Goal: Transaction & Acquisition: Purchase product/service

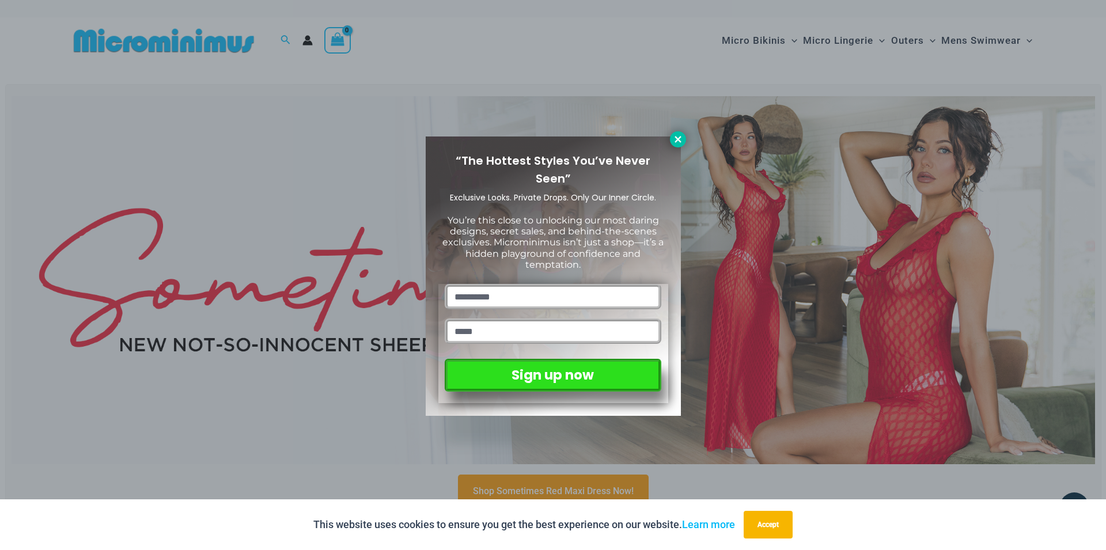
click at [675, 138] on icon at bounding box center [678, 139] width 10 height 10
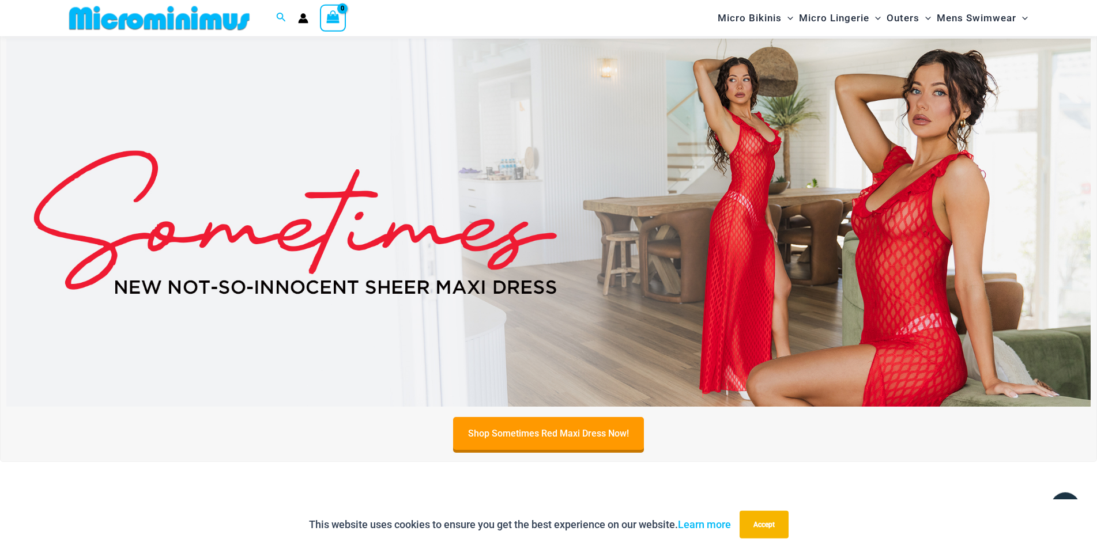
scroll to position [50, 0]
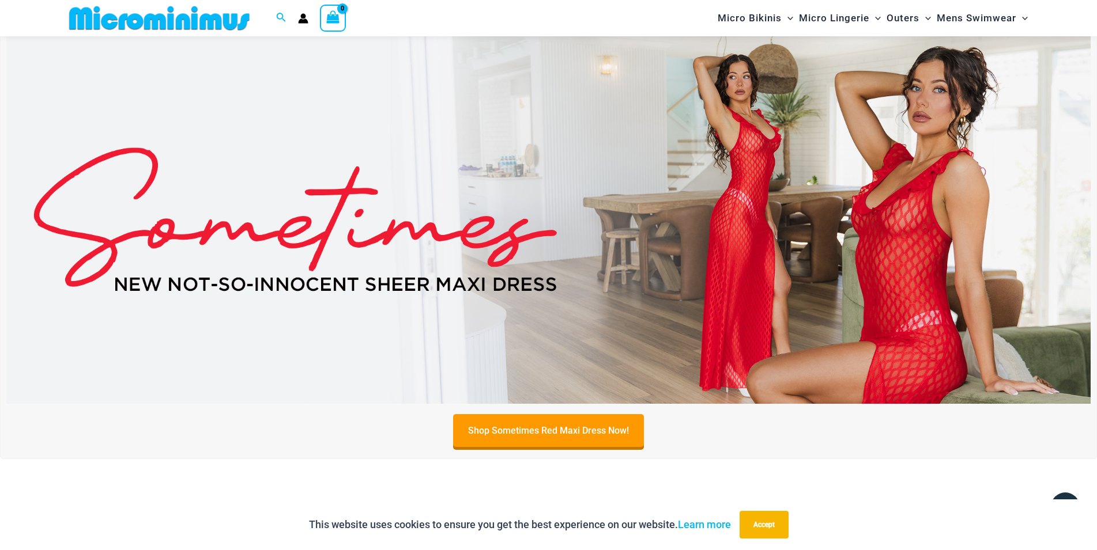
click at [677, 141] on img at bounding box center [548, 220] width 1084 height 368
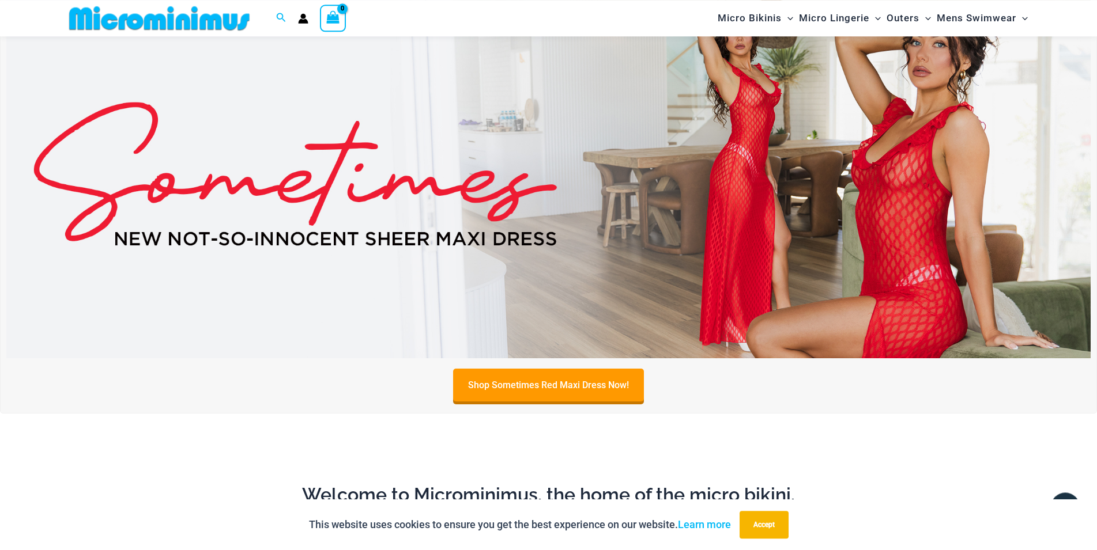
scroll to position [0, 0]
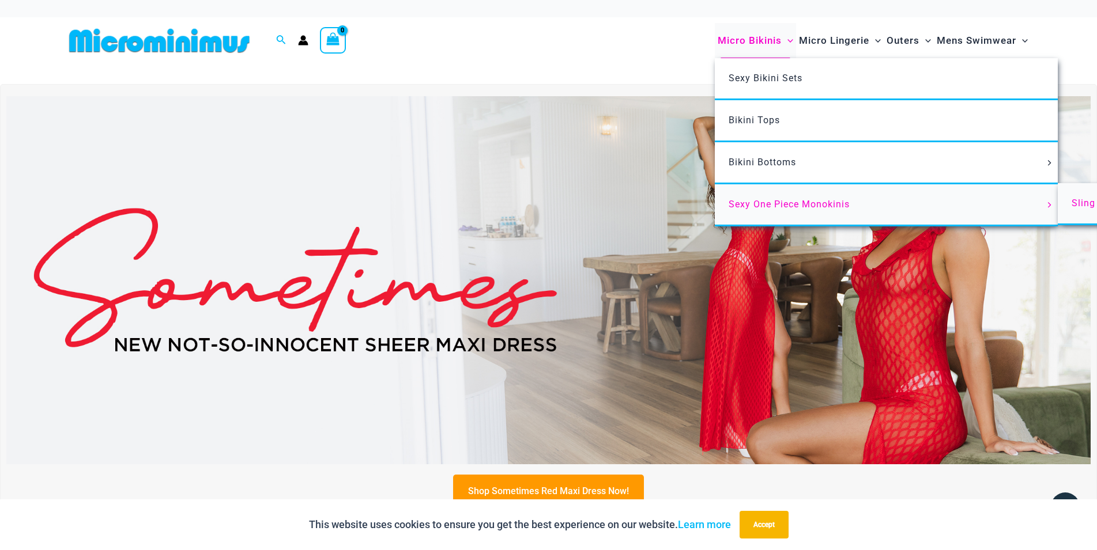
click at [1083, 202] on span "Sling Bikinis" at bounding box center [1100, 203] width 58 height 11
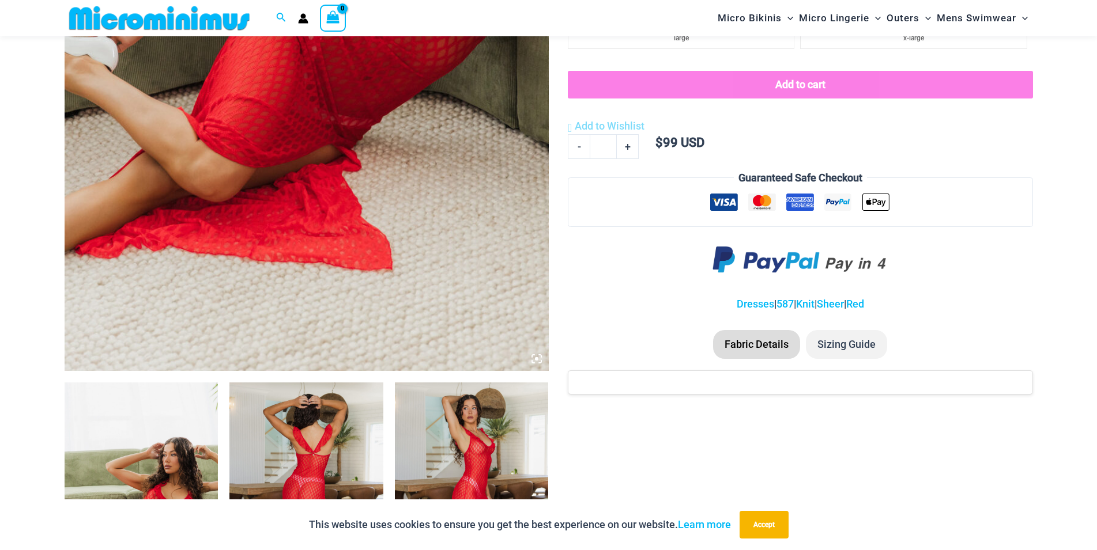
scroll to position [636, 0]
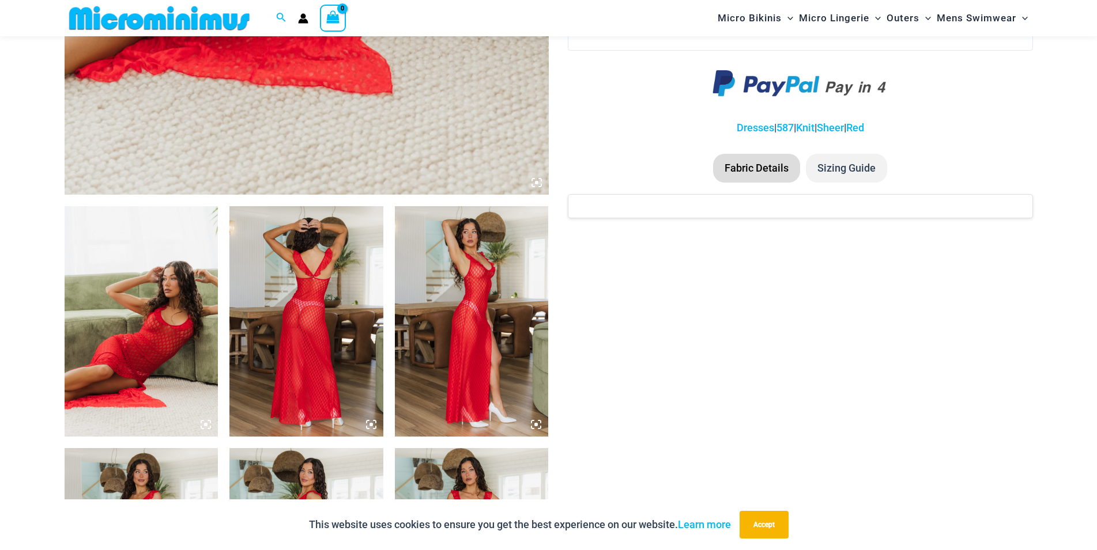
click at [170, 258] on img at bounding box center [142, 321] width 154 height 231
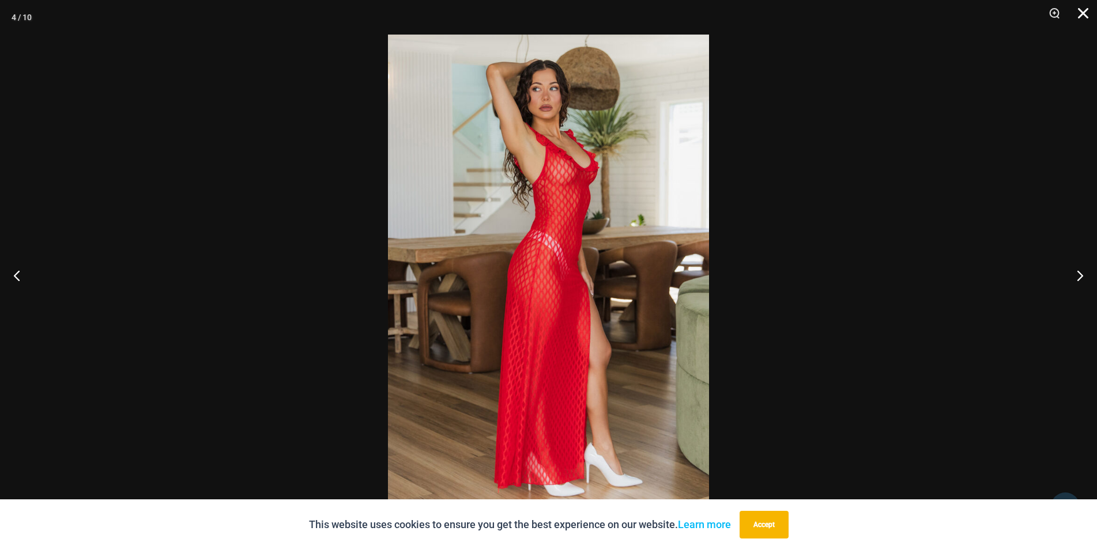
click at [1082, 6] on button "Close" at bounding box center [1078, 17] width 29 height 35
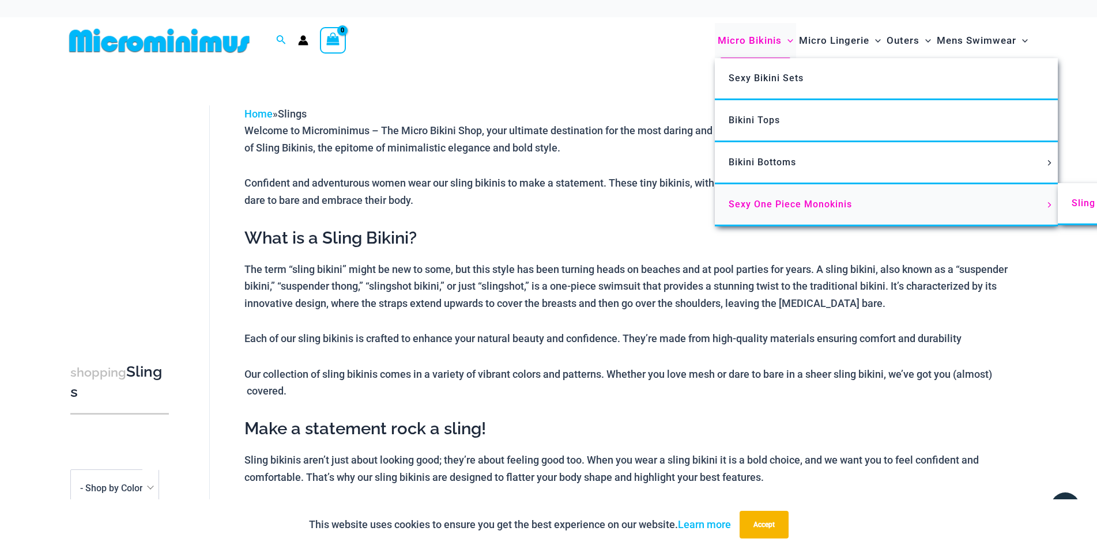
click at [760, 202] on span "Sexy One Piece Monokinis" at bounding box center [789, 204] width 123 height 11
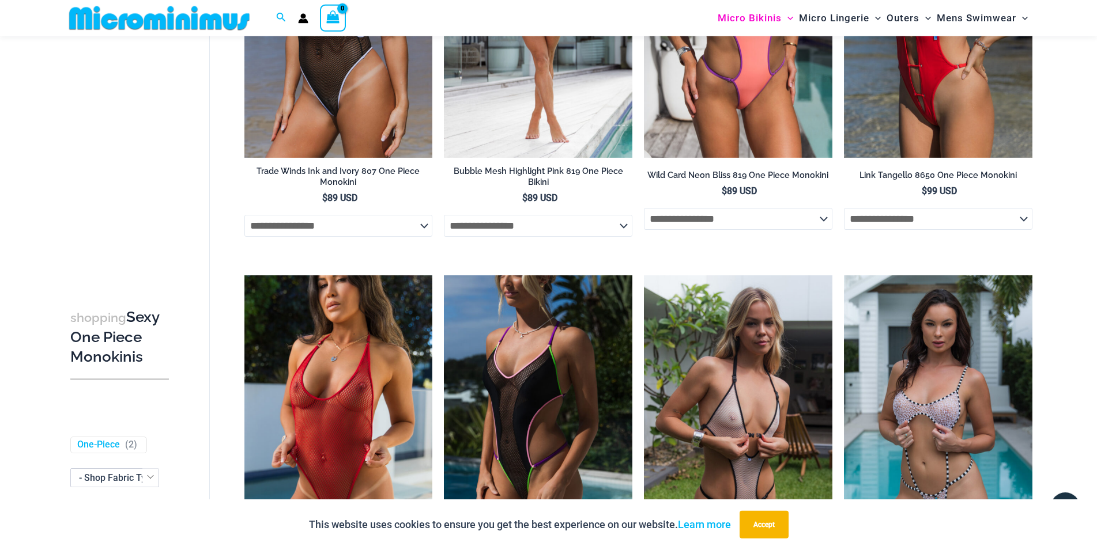
scroll to position [294, 0]
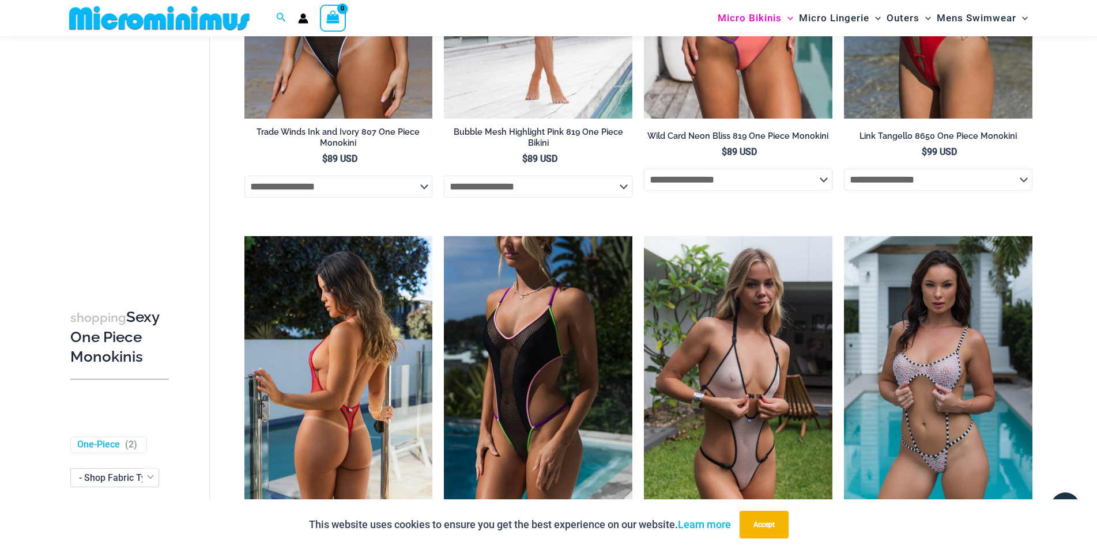
click at [331, 323] on img at bounding box center [338, 377] width 188 height 282
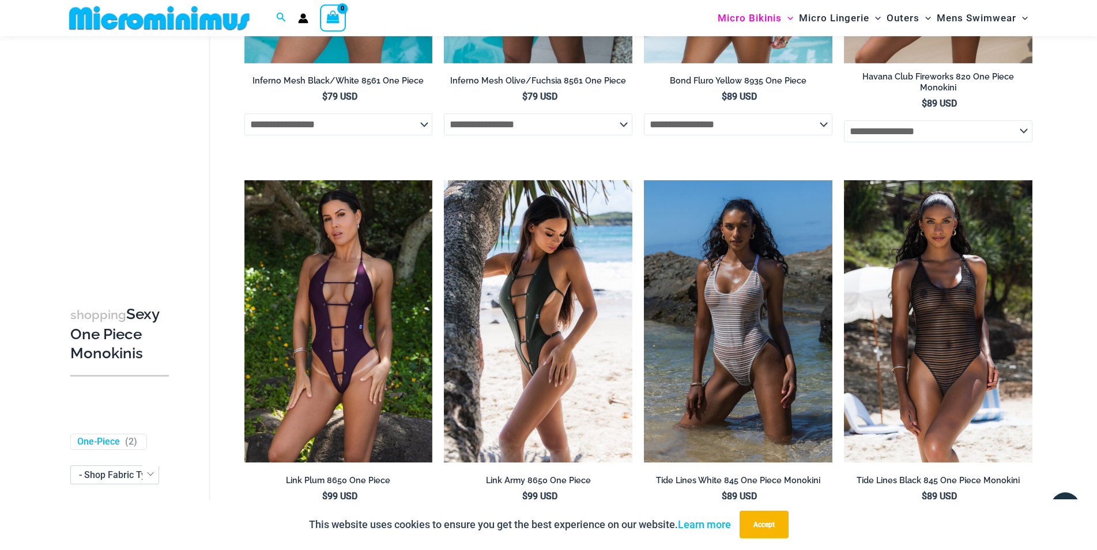
scroll to position [1176, 0]
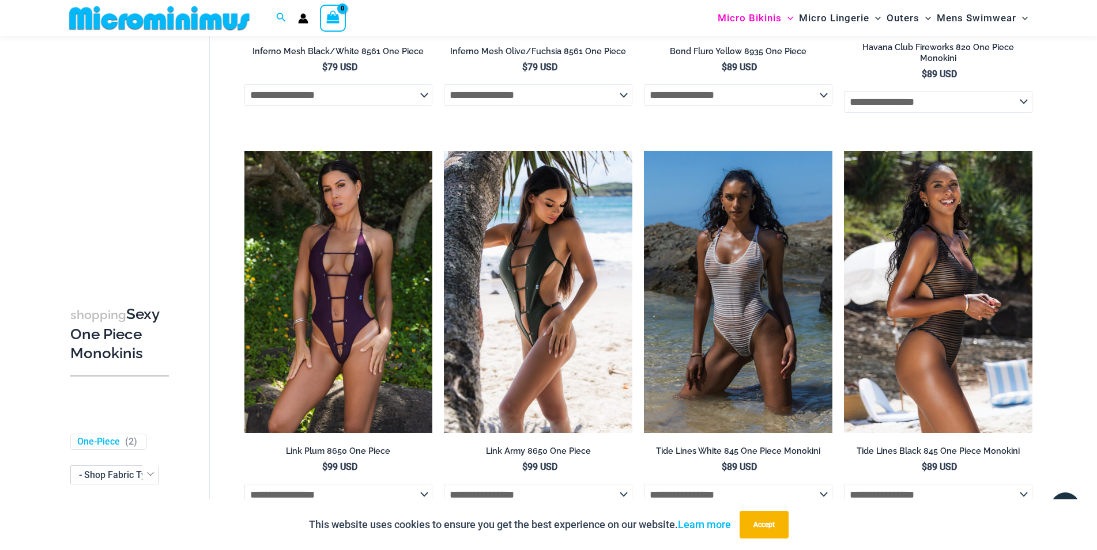
click at [905, 256] on img at bounding box center [938, 292] width 188 height 282
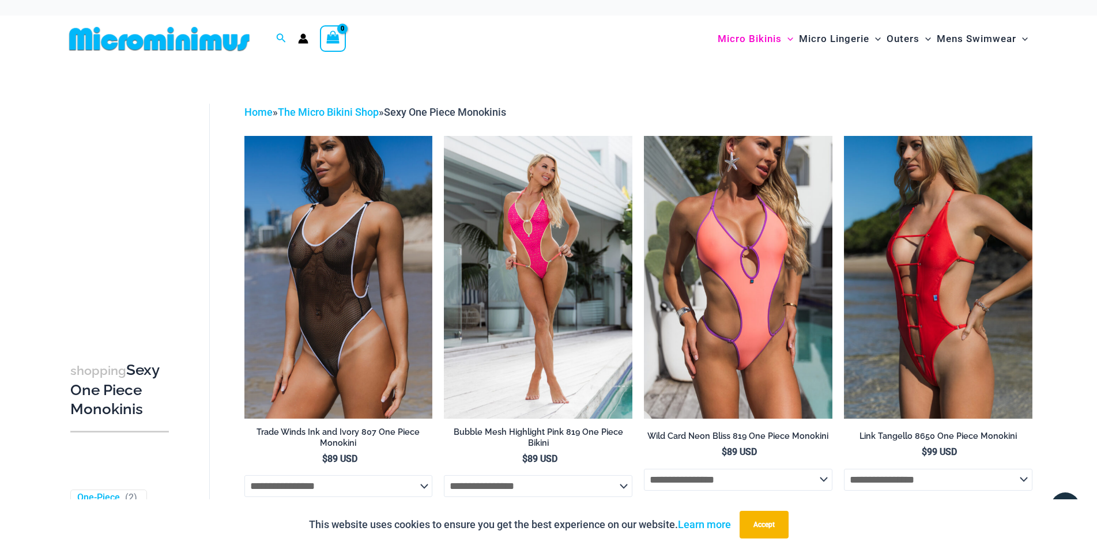
scroll to position [0, 0]
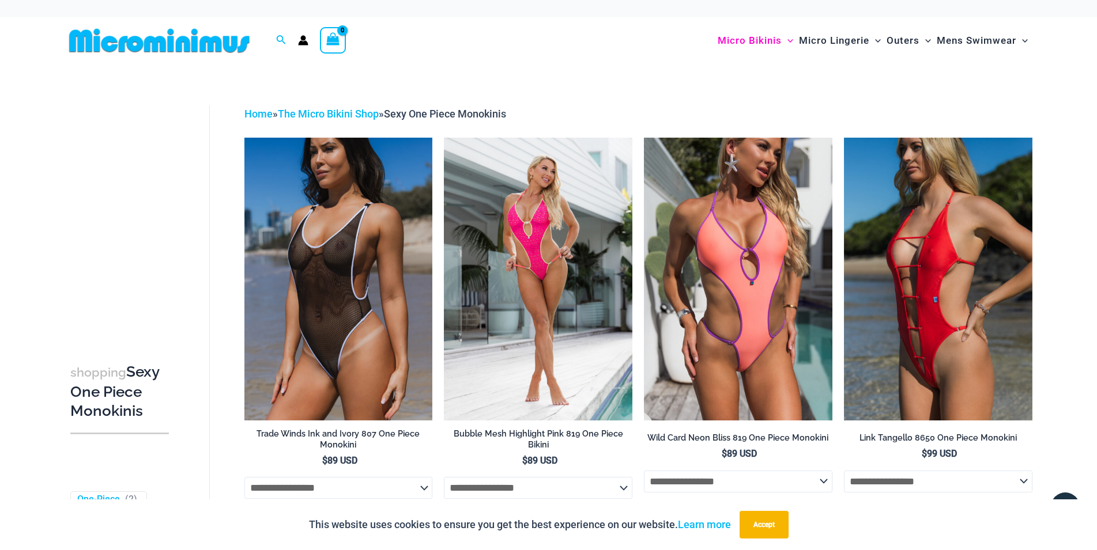
click at [196, 46] on img at bounding box center [160, 41] width 190 height 26
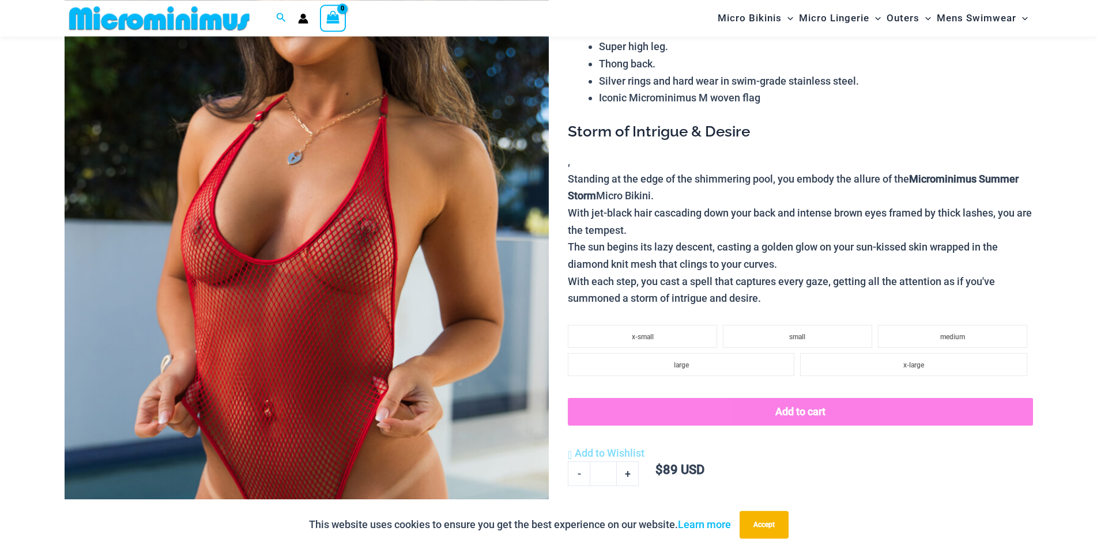
scroll to position [226, 0]
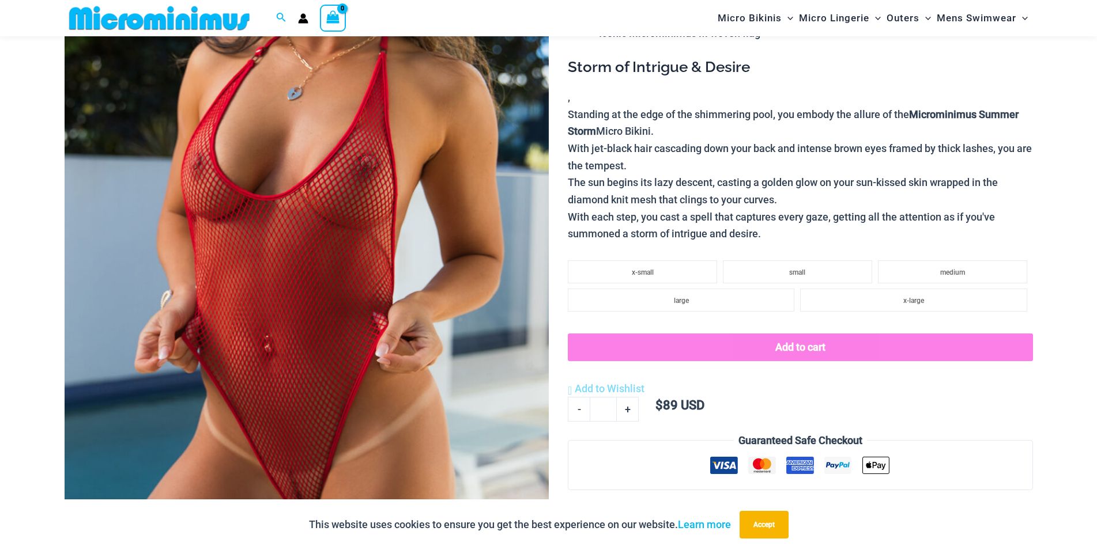
click at [326, 330] on img at bounding box center [307, 241] width 484 height 726
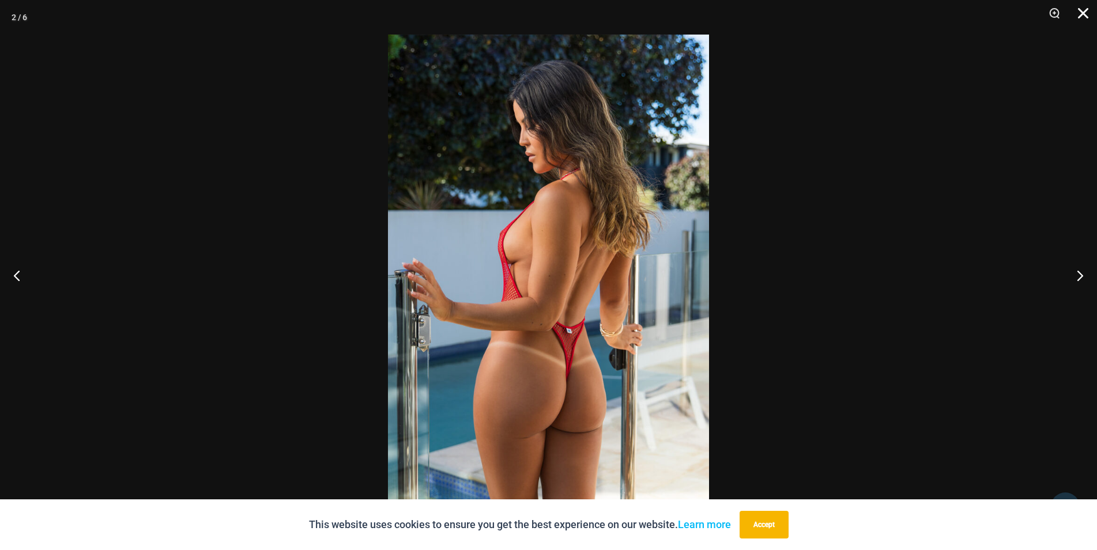
click at [1089, 12] on button "Close" at bounding box center [1078, 17] width 29 height 35
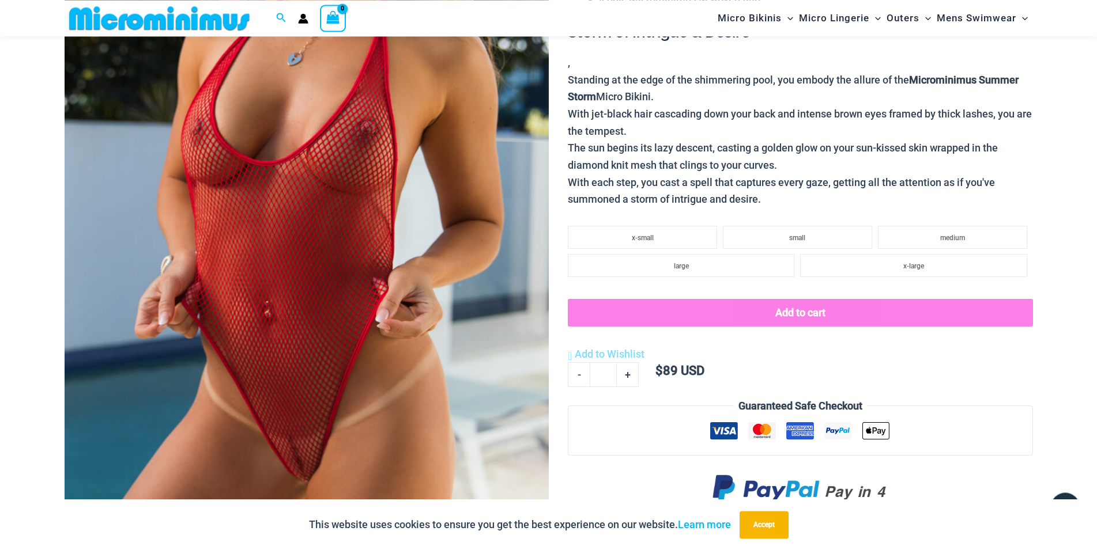
scroll to position [285, 0]
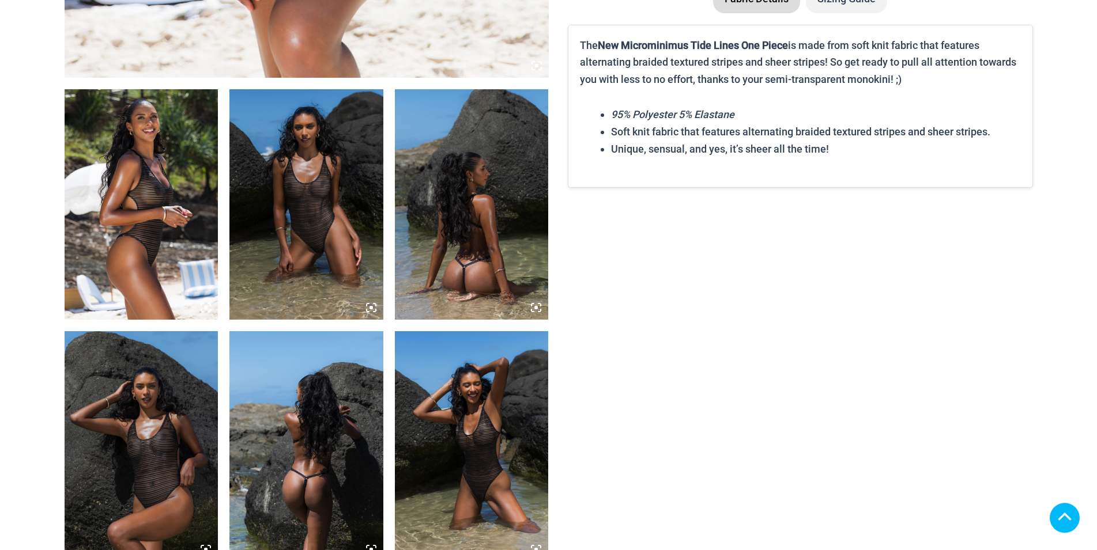
scroll to position [764, 0]
click at [160, 221] on img at bounding box center [142, 204] width 154 height 231
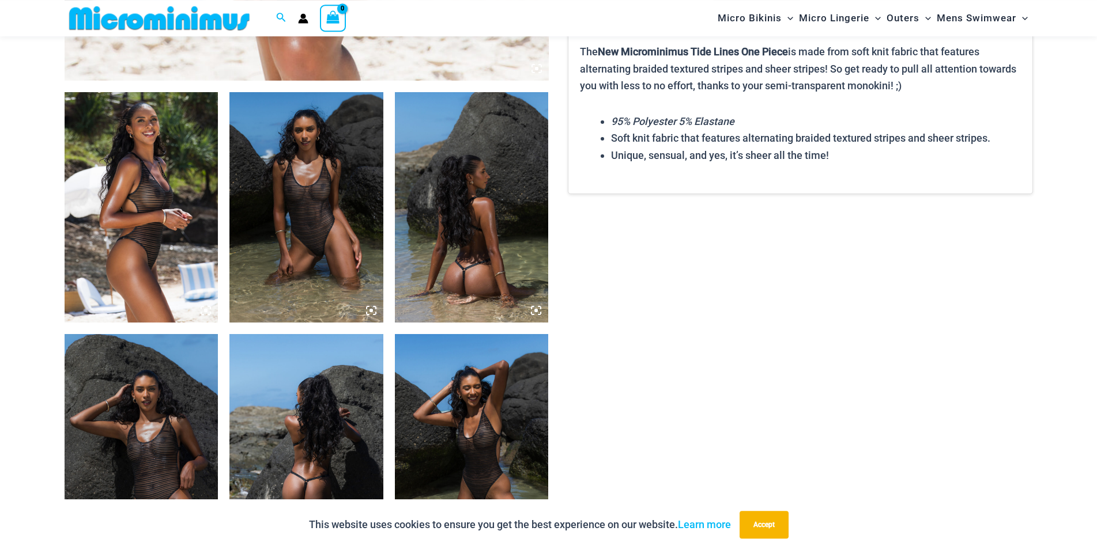
scroll to position [519, 0]
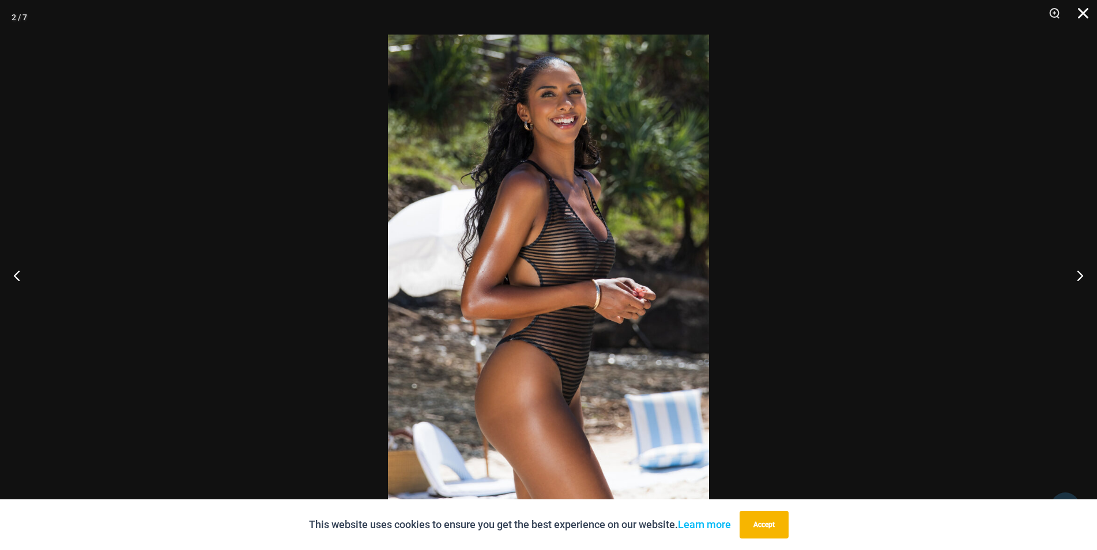
click at [1078, 14] on button "Close" at bounding box center [1078, 17] width 29 height 35
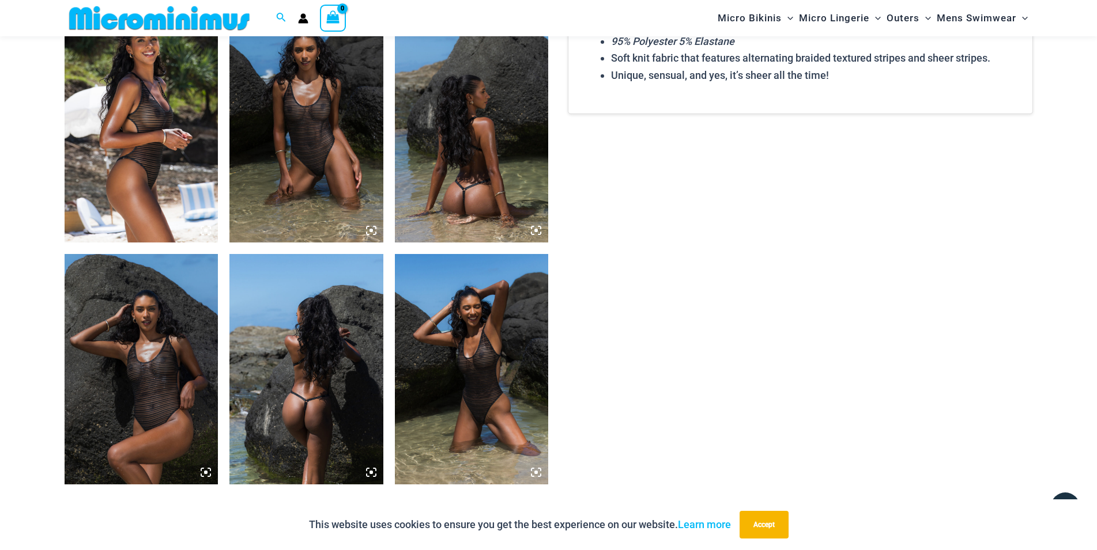
scroll to position [871, 0]
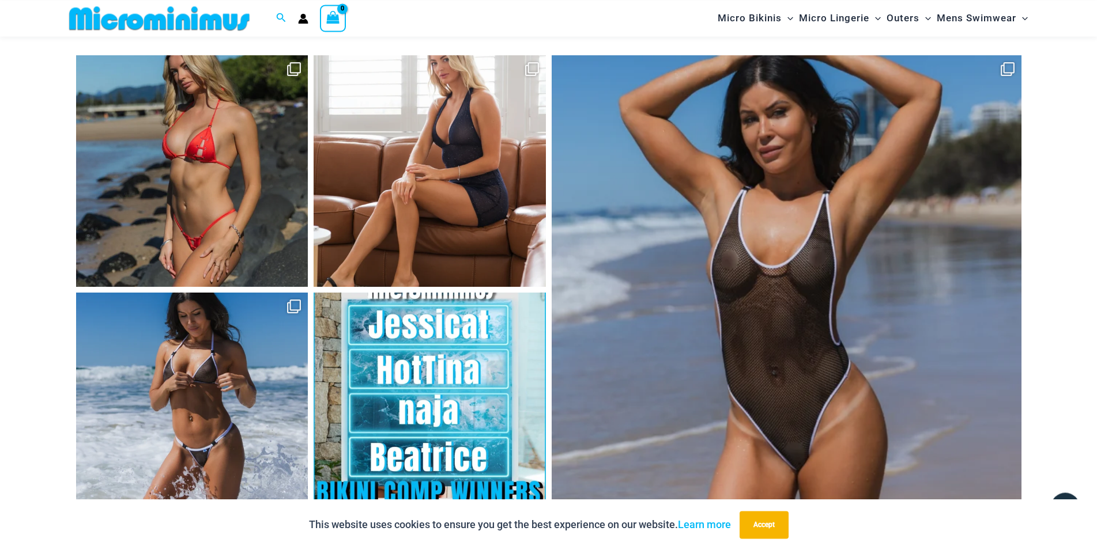
scroll to position [5000, 0]
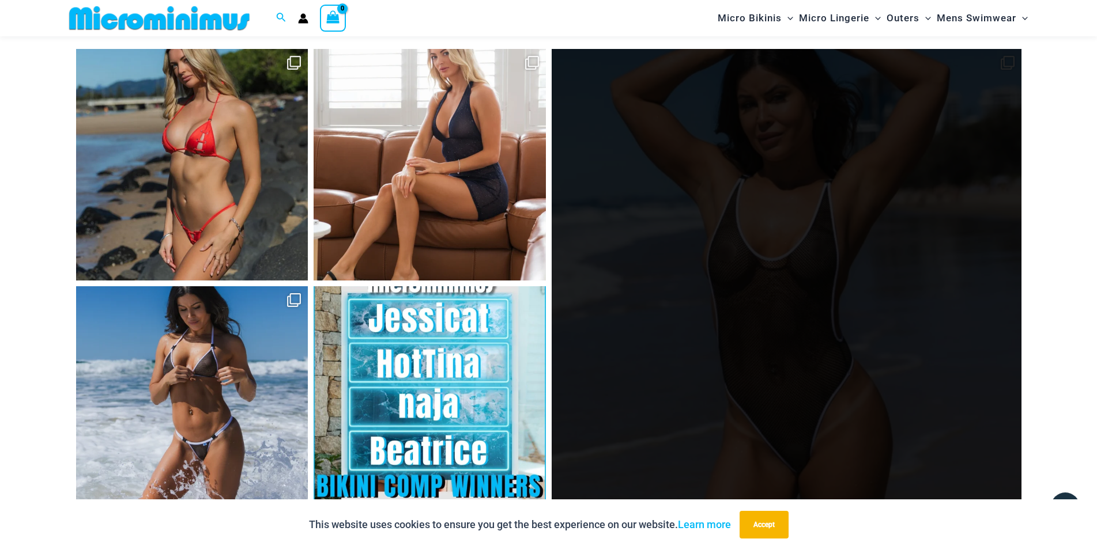
click at [902, 370] on link "Open" at bounding box center [786, 284] width 470 height 470
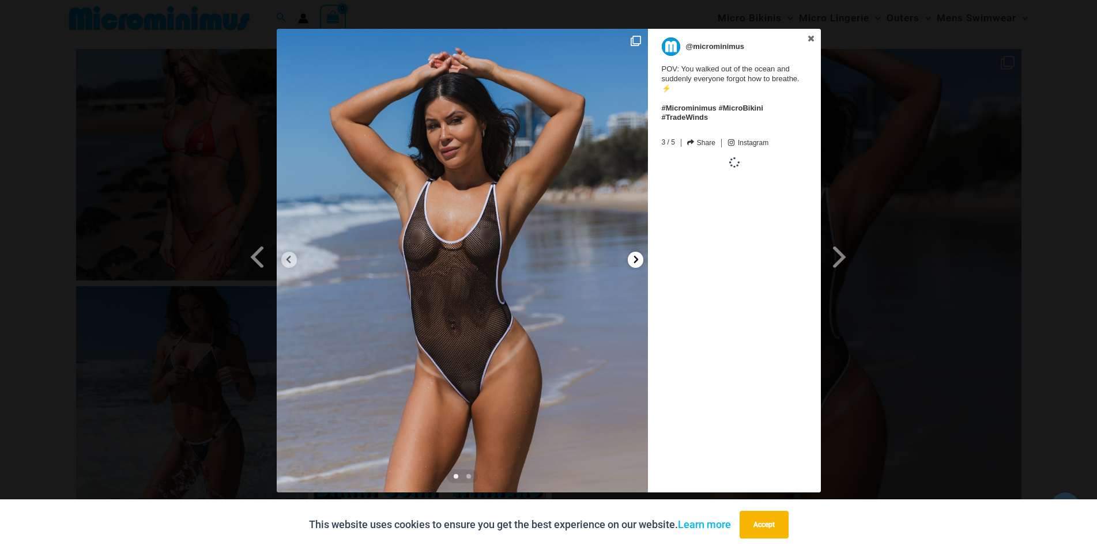
click at [634, 259] on icon at bounding box center [636, 259] width 9 height 9
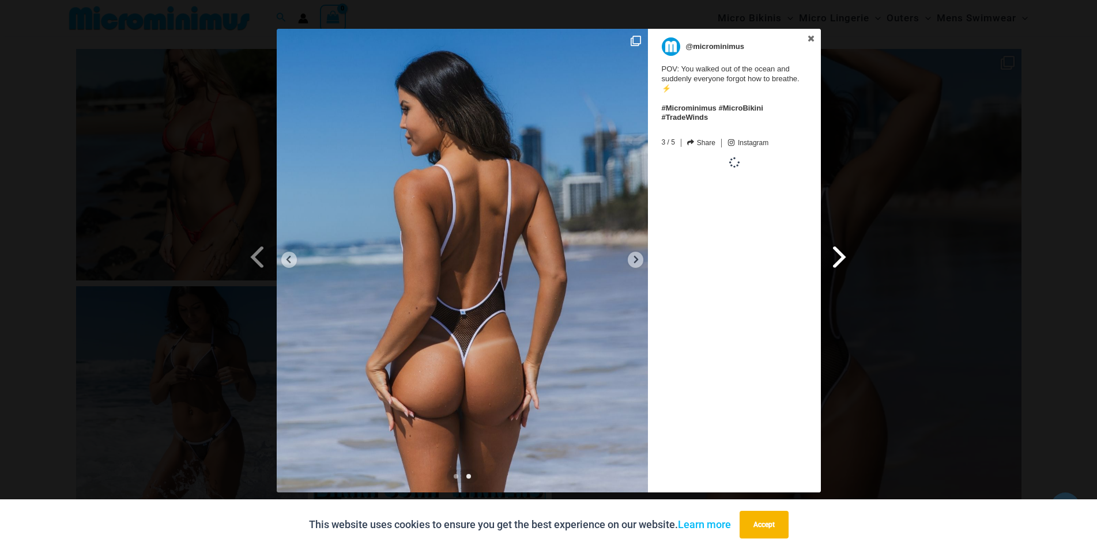
click at [840, 258] on span at bounding box center [840, 257] width 20 height 26
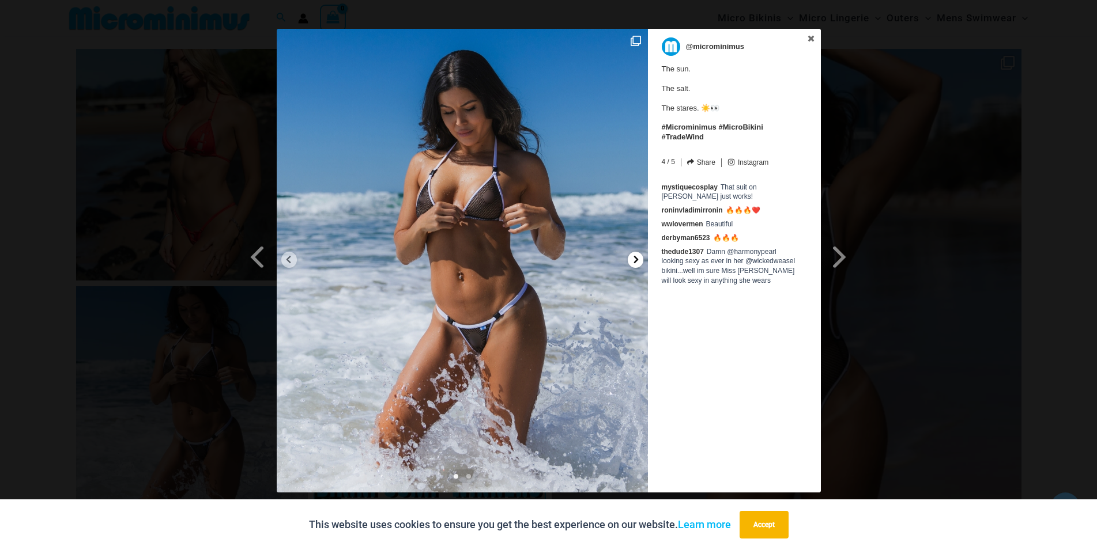
click at [628, 258] on div at bounding box center [636, 260] width 16 height 16
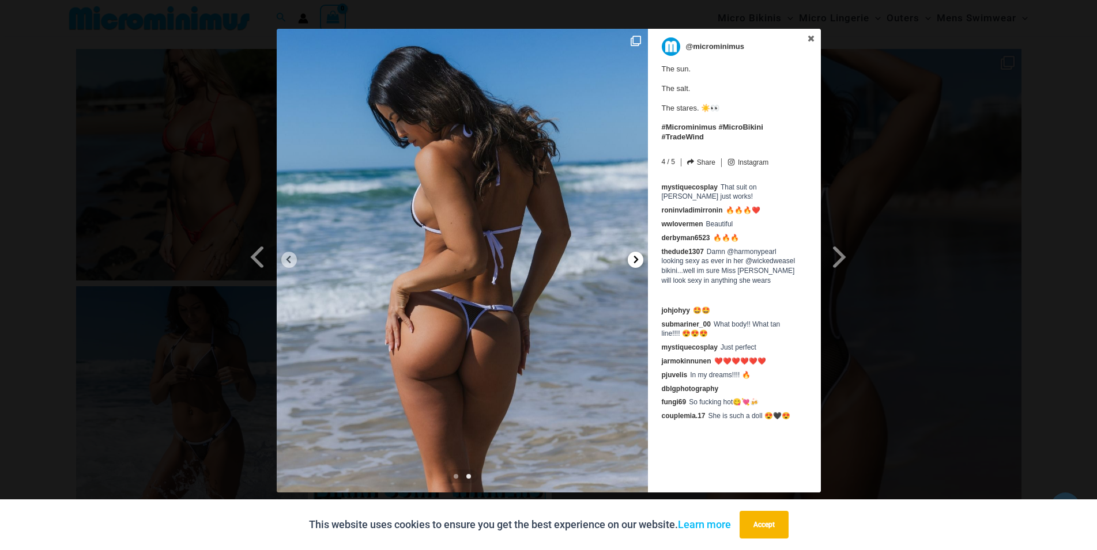
click at [633, 258] on icon at bounding box center [636, 259] width 9 height 9
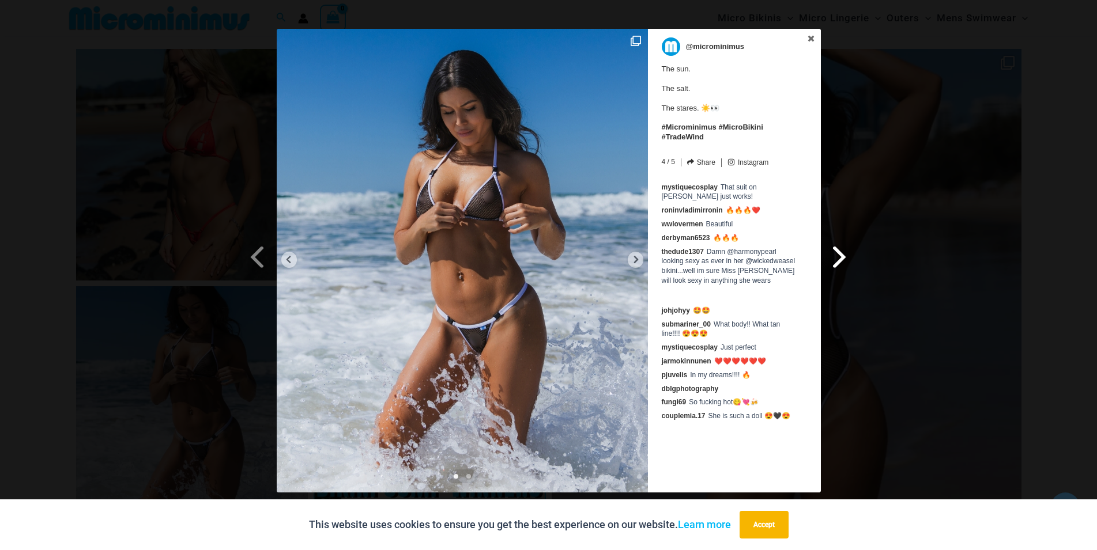
click at [845, 259] on span at bounding box center [840, 257] width 20 height 26
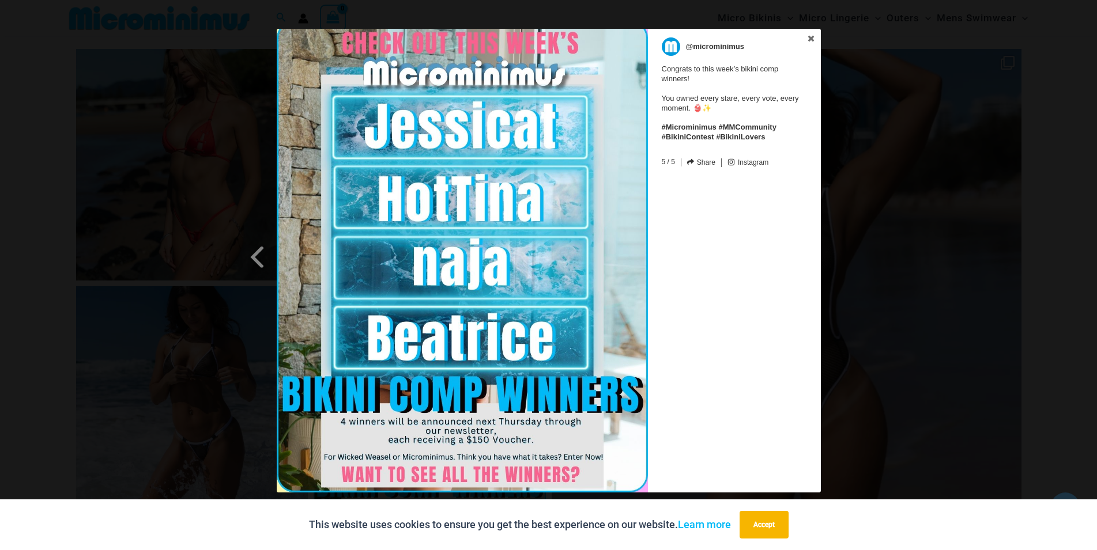
click at [845, 260] on div "Previous Slide Next Slide @microminimus Congrats to this week’s bikini comp win…" at bounding box center [548, 262] width 1097 height 467
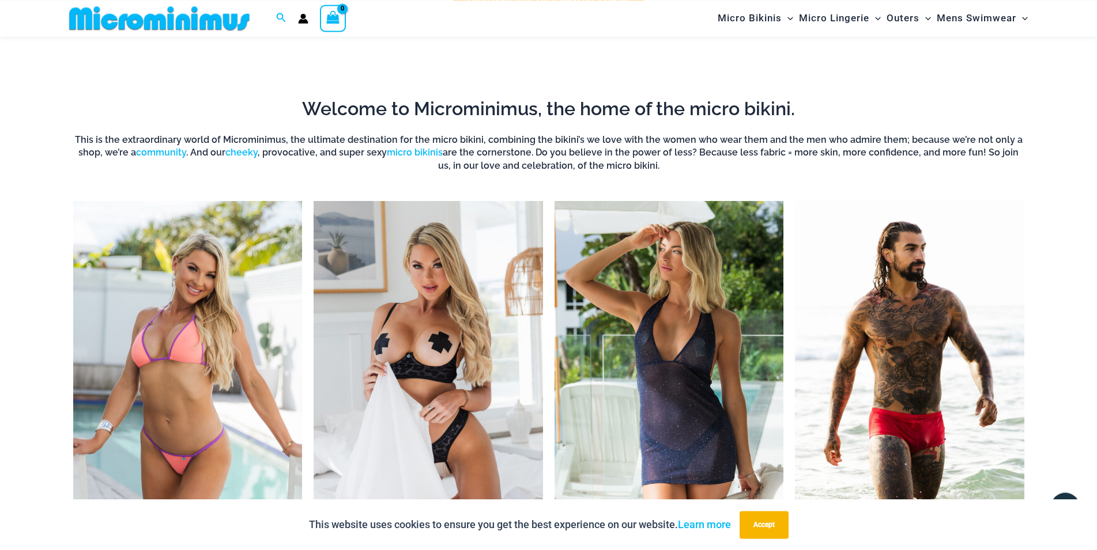
scroll to position [369, 0]
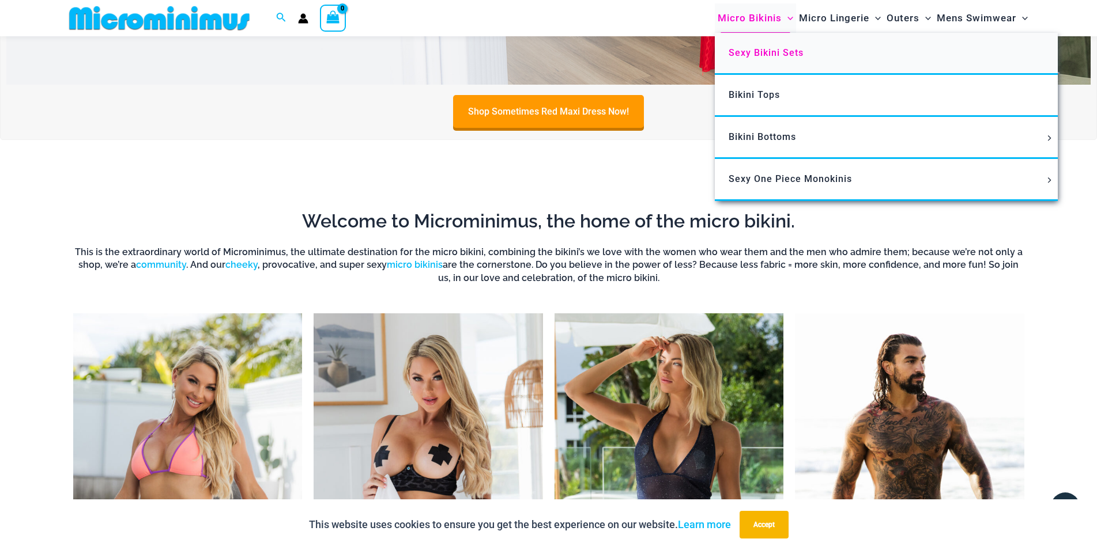
click at [754, 52] on span "Sexy Bikini Sets" at bounding box center [765, 52] width 75 height 11
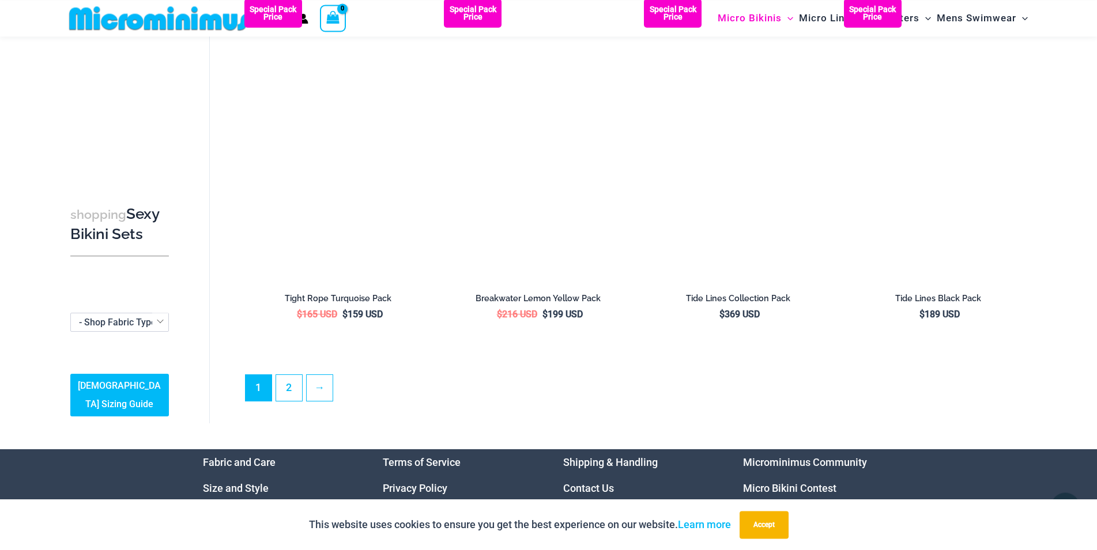
scroll to position [2813, 0]
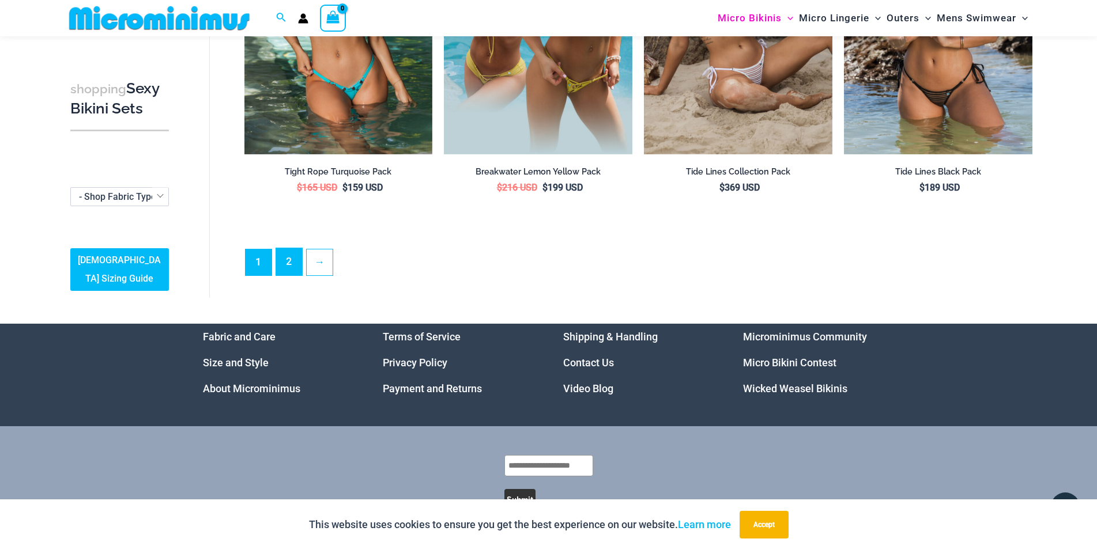
click at [285, 259] on link "2" at bounding box center [289, 261] width 26 height 27
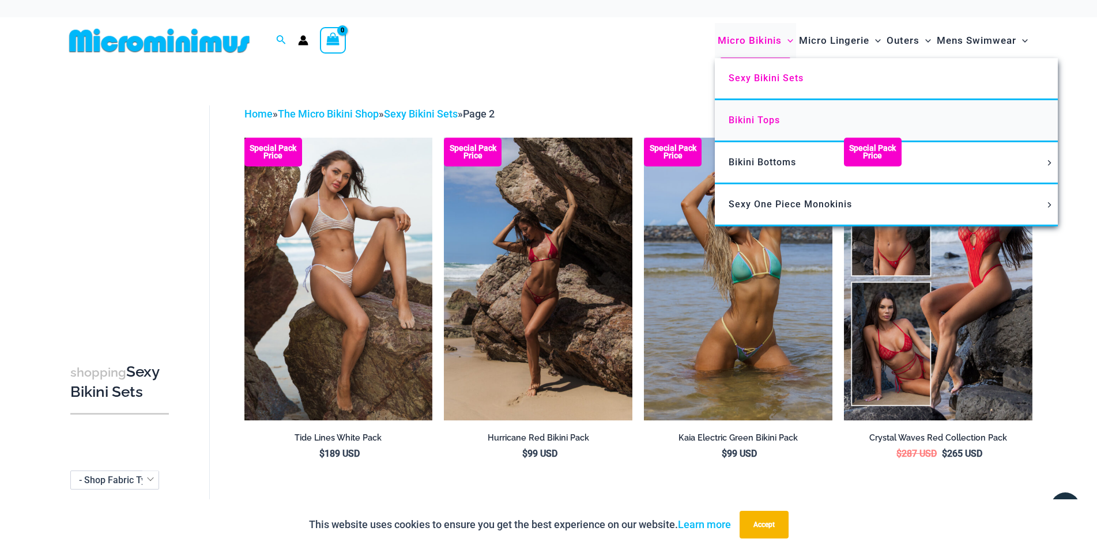
click at [763, 120] on span "Bikini Tops" at bounding box center [753, 120] width 51 height 11
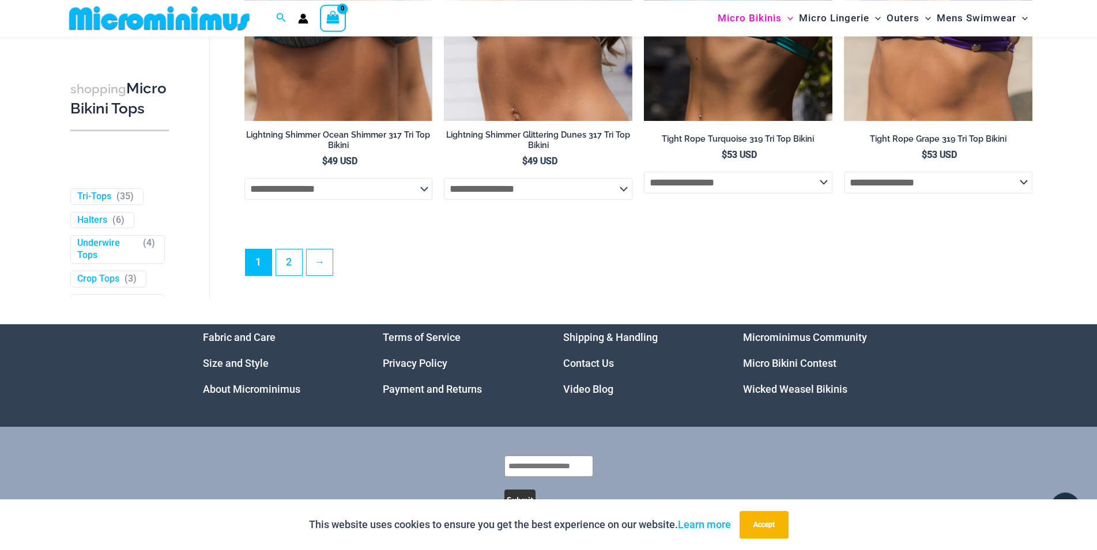
scroll to position [3432, 0]
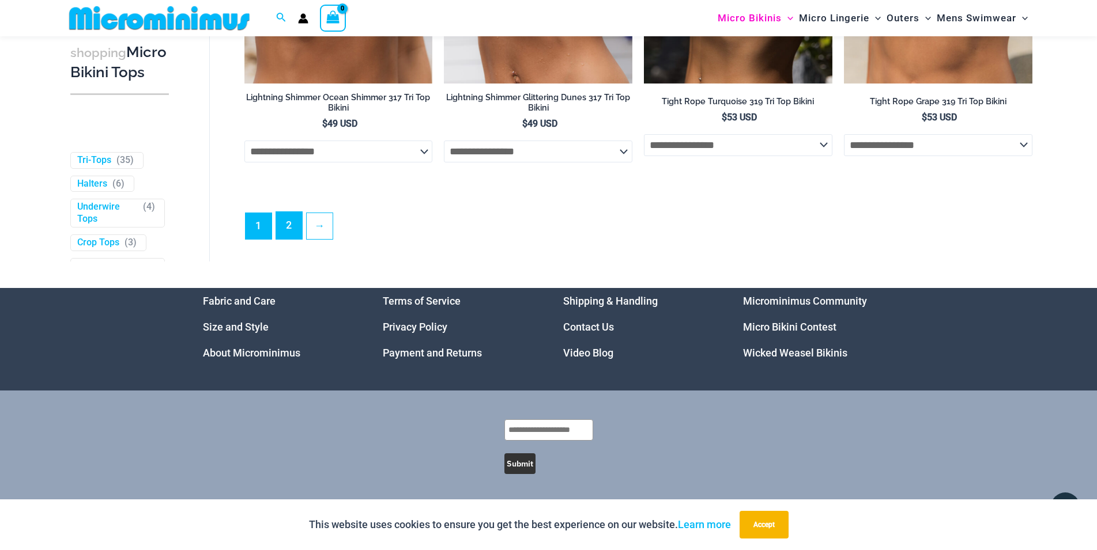
click at [282, 226] on link "2" at bounding box center [289, 225] width 26 height 27
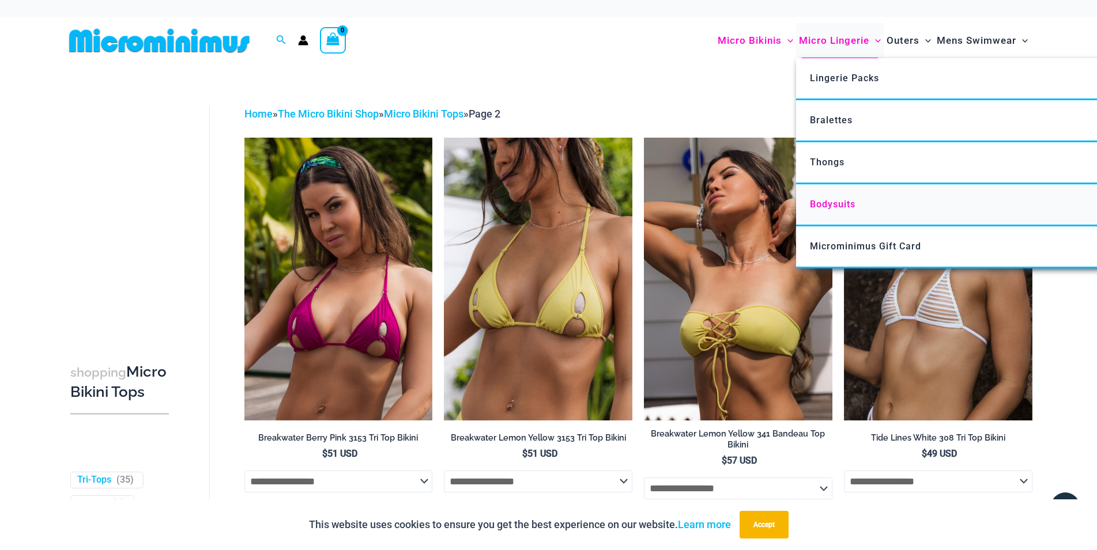
click at [838, 198] on link "Bodysuits" at bounding box center [967, 205] width 343 height 42
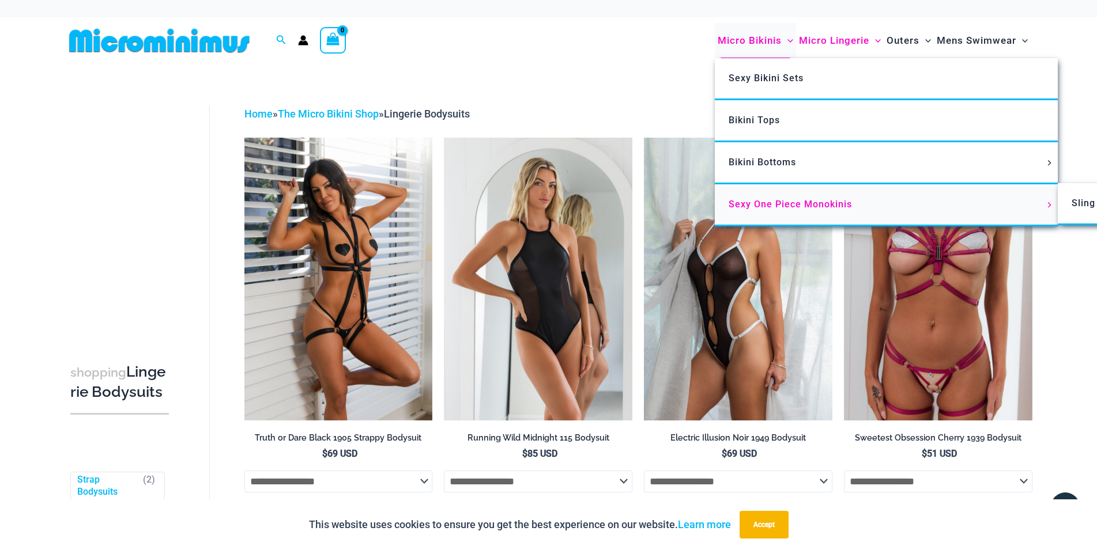
click at [755, 206] on span "Sexy One Piece Monokinis" at bounding box center [789, 204] width 123 height 11
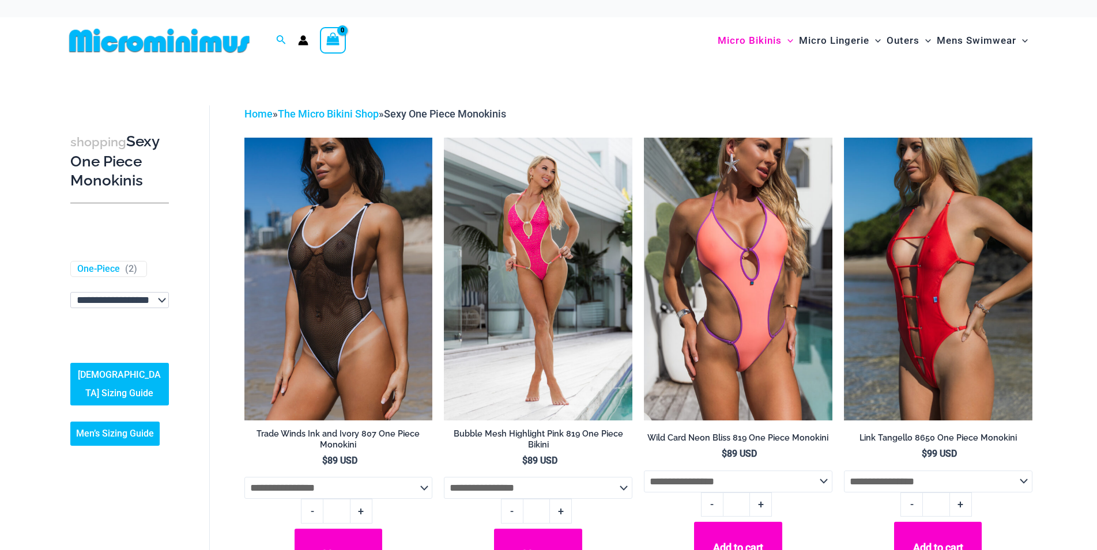
click at [70, 292] on select "**********" at bounding box center [119, 300] width 99 height 16
select select "****"
click option "**********" at bounding box center [0, 0] width 0 height 0
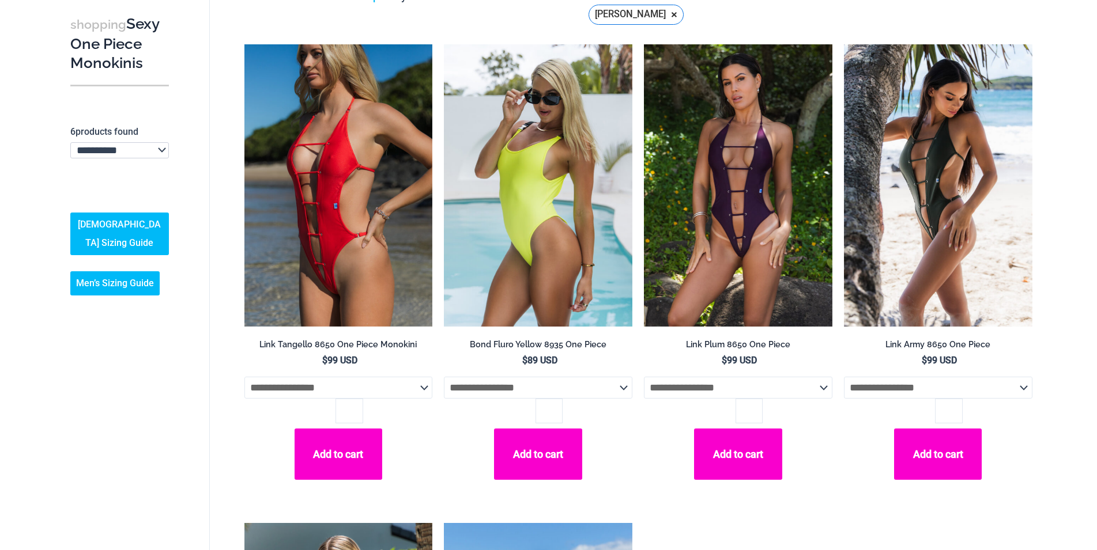
scroll to position [59, 0]
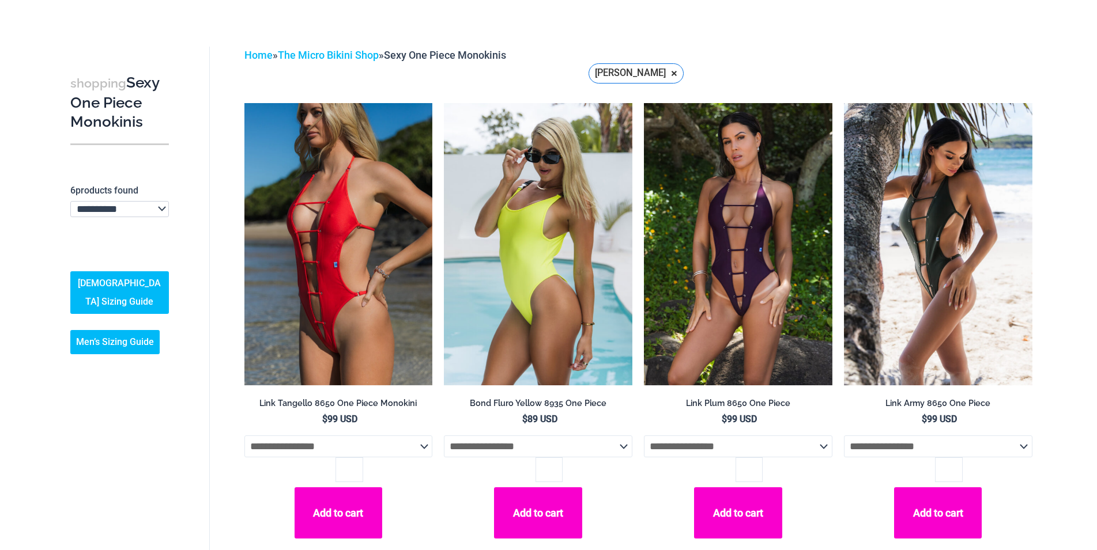
click at [157, 201] on div "**********" at bounding box center [120, 206] width 110 height 339
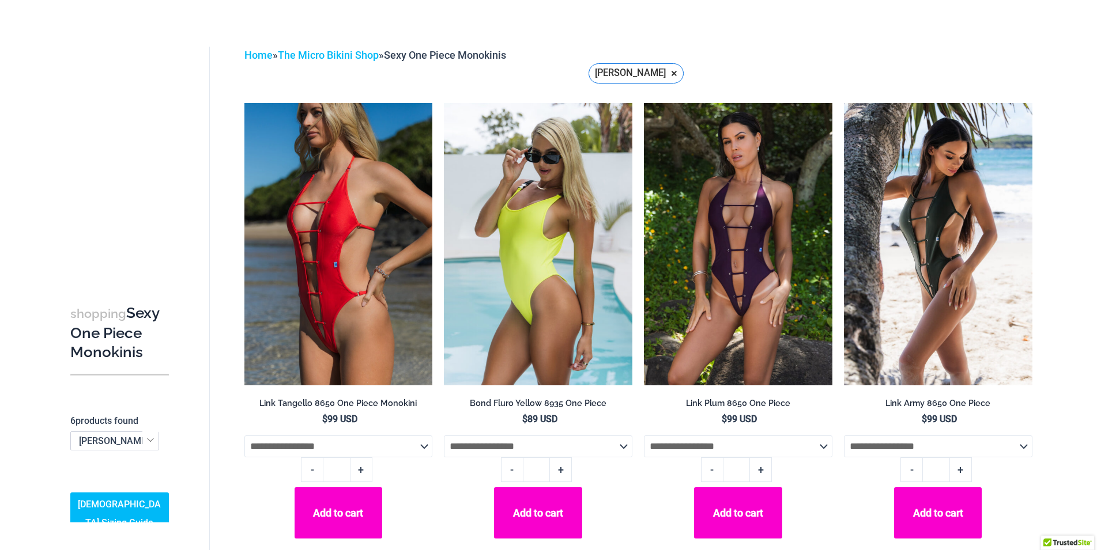
scroll to position [52, 0]
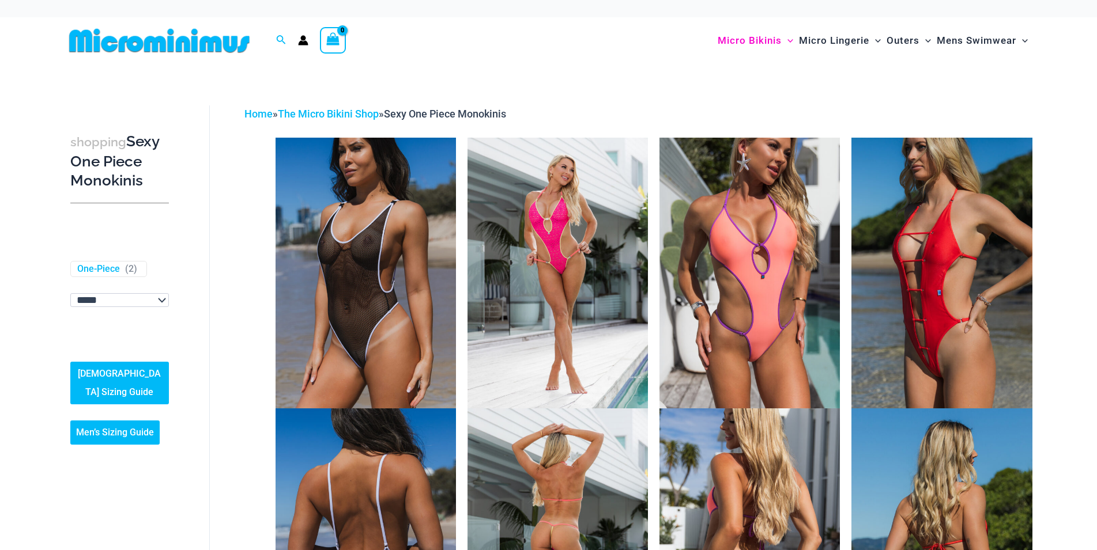
select select "****"
